Goal: Register for event/course

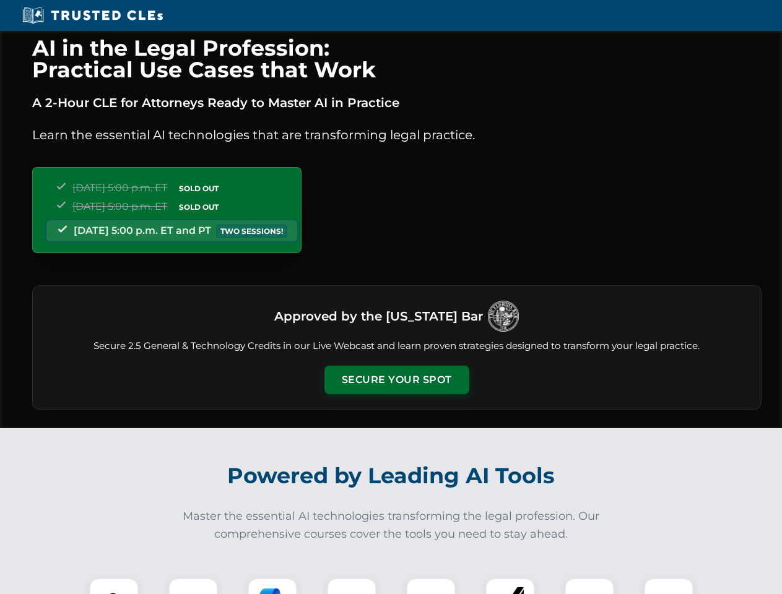
click at [396, 380] on button "Secure Your Spot" at bounding box center [396, 380] width 145 height 28
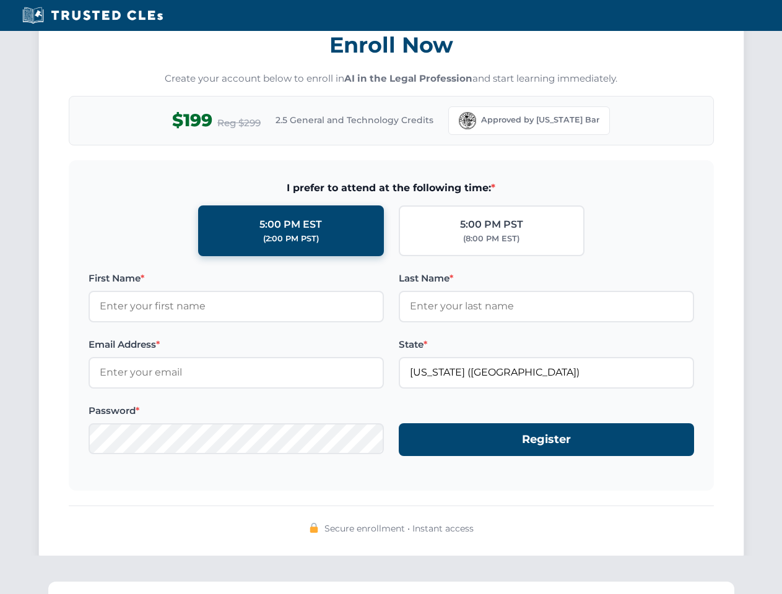
click at [114, 586] on div "AI in the Legal Profession: Practical Use Cases that Work A 2-Hour CLE for Atto…" at bounding box center [391, 405] width 782 height 2895
